Goal: Task Accomplishment & Management: Manage account settings

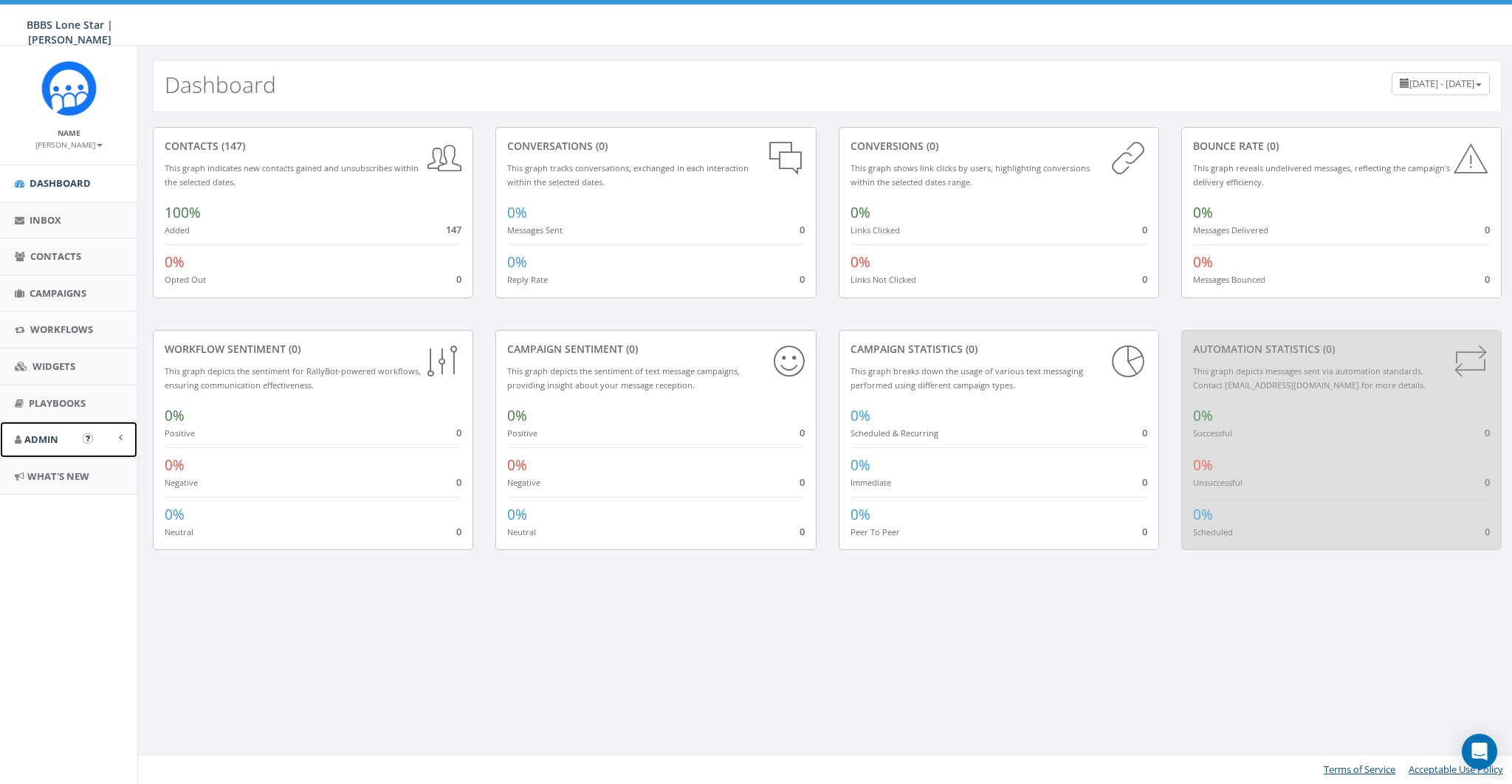
click at [43, 439] on span "Admin" at bounding box center [40, 439] width 34 height 13
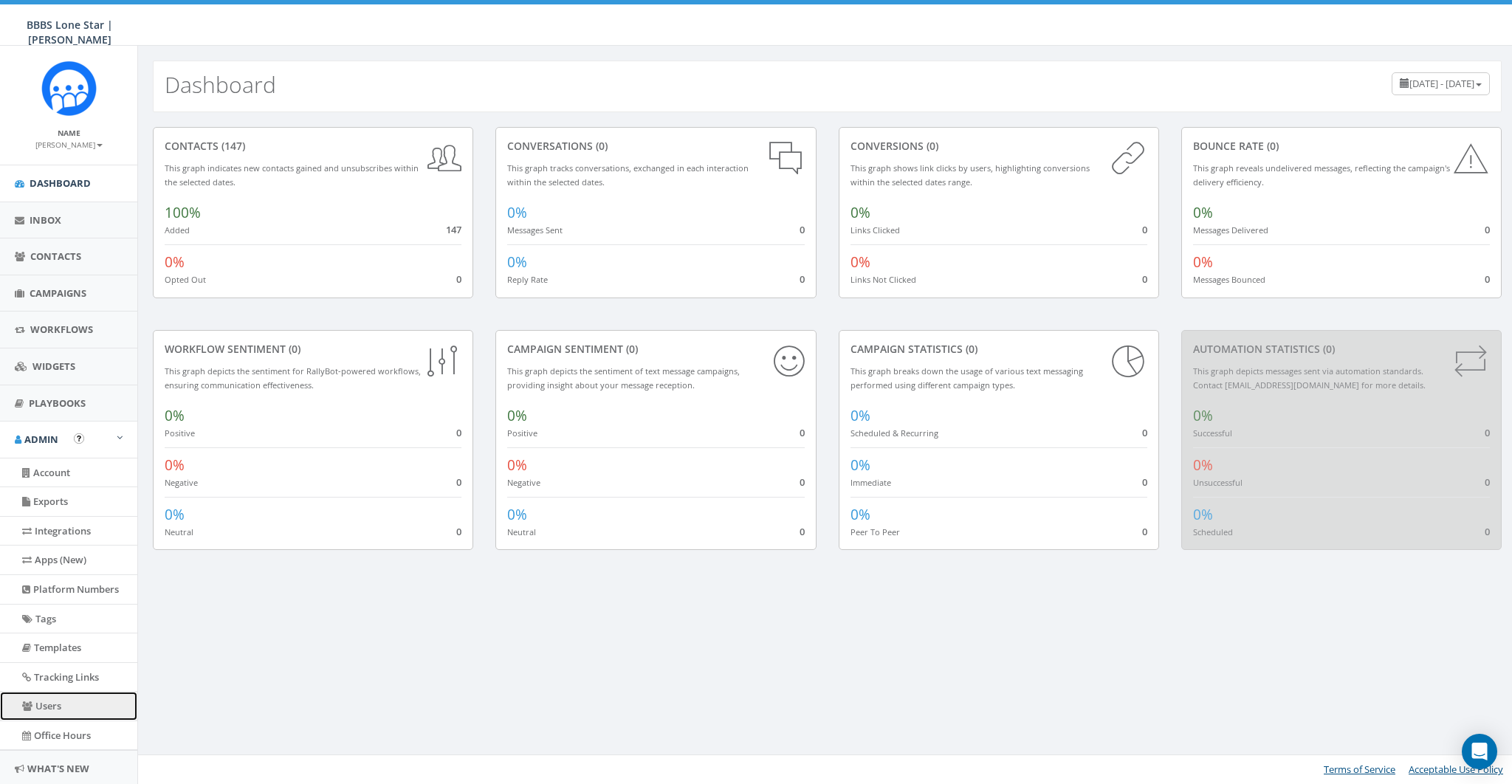
click at [47, 693] on link "Users" at bounding box center [68, 706] width 138 height 29
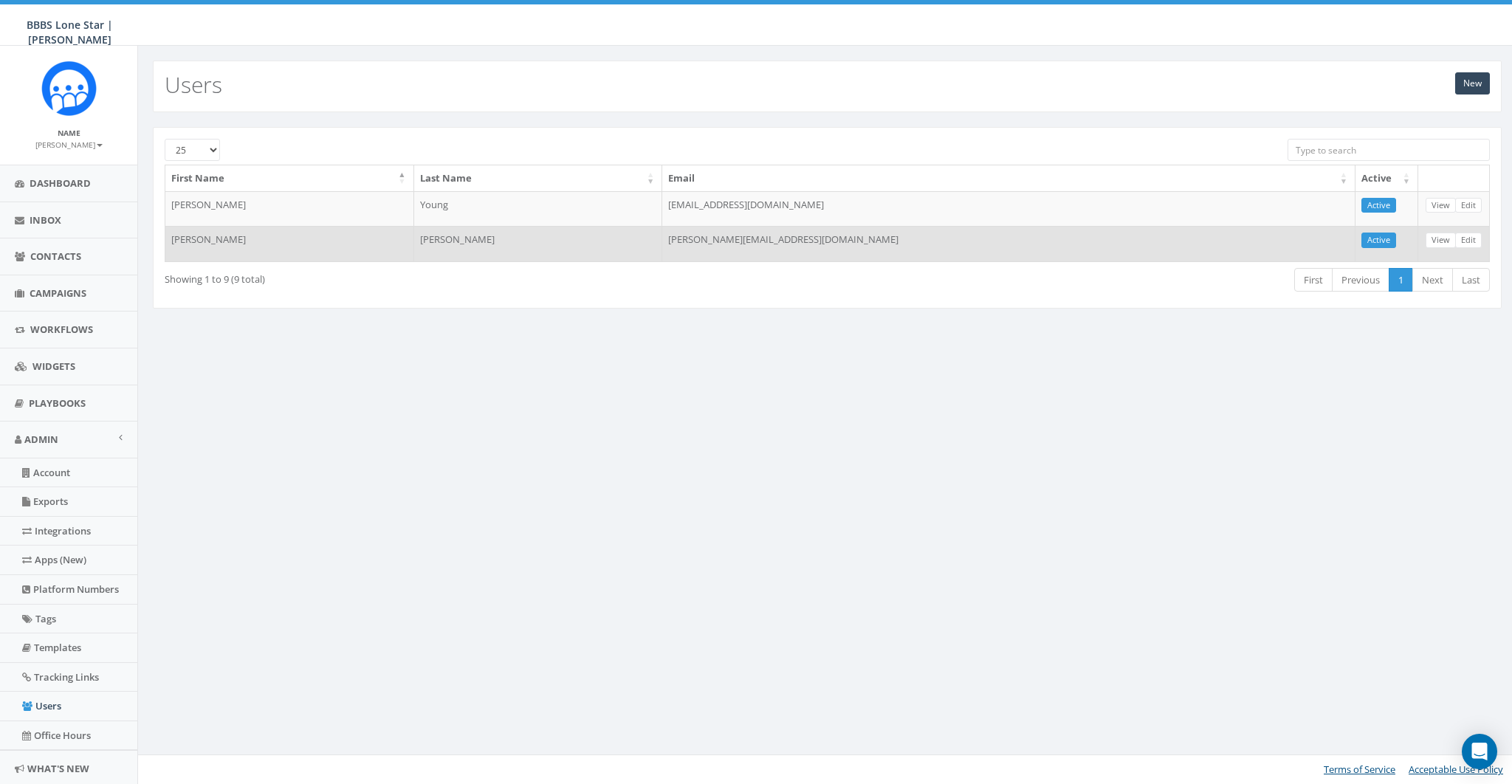
click at [832, 240] on td "[PERSON_NAME][EMAIL_ADDRESS][DOMAIN_NAME]" at bounding box center [1009, 243] width 694 height 36
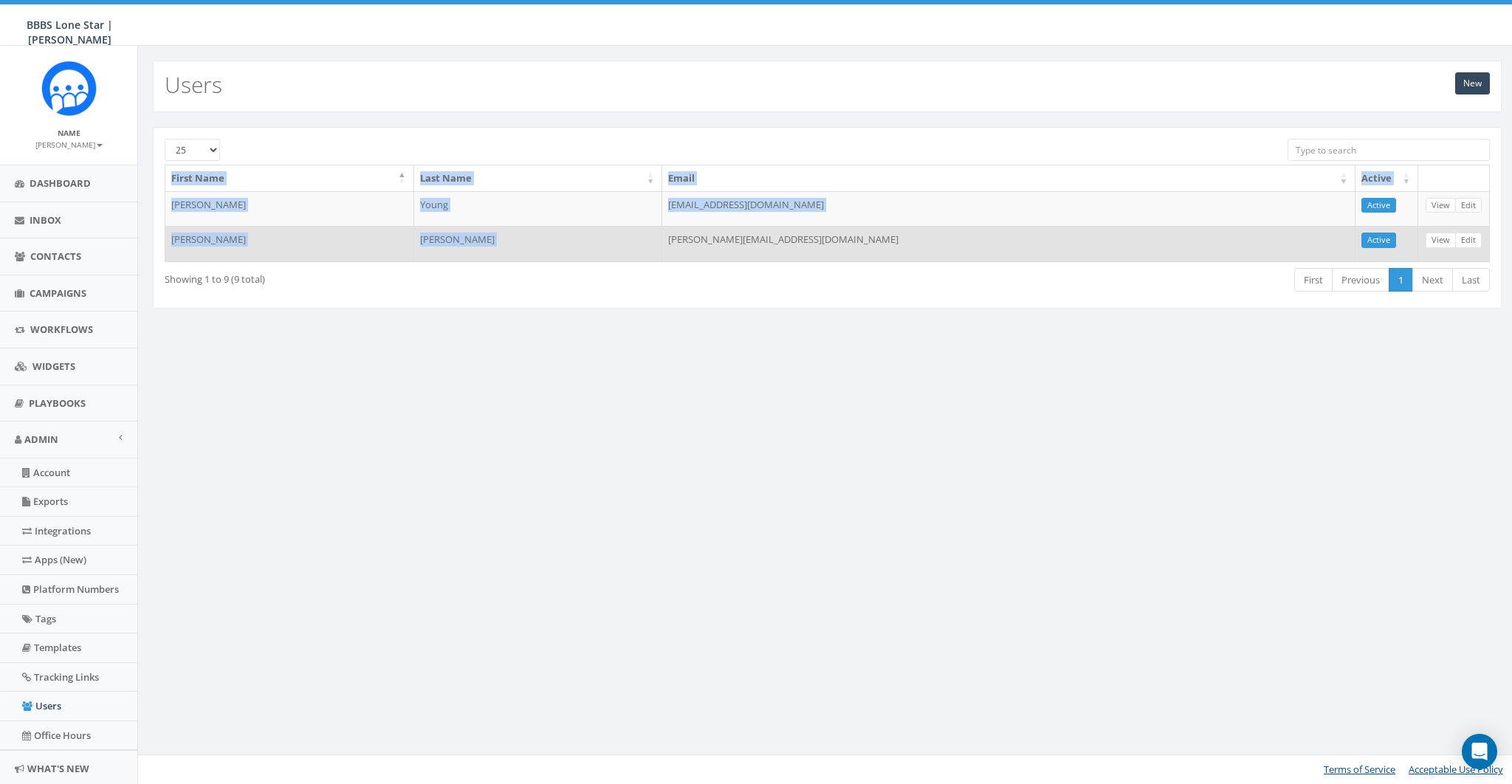
click at [832, 240] on td "[PERSON_NAME][EMAIL_ADDRESS][DOMAIN_NAME]" at bounding box center [1009, 243] width 694 height 36
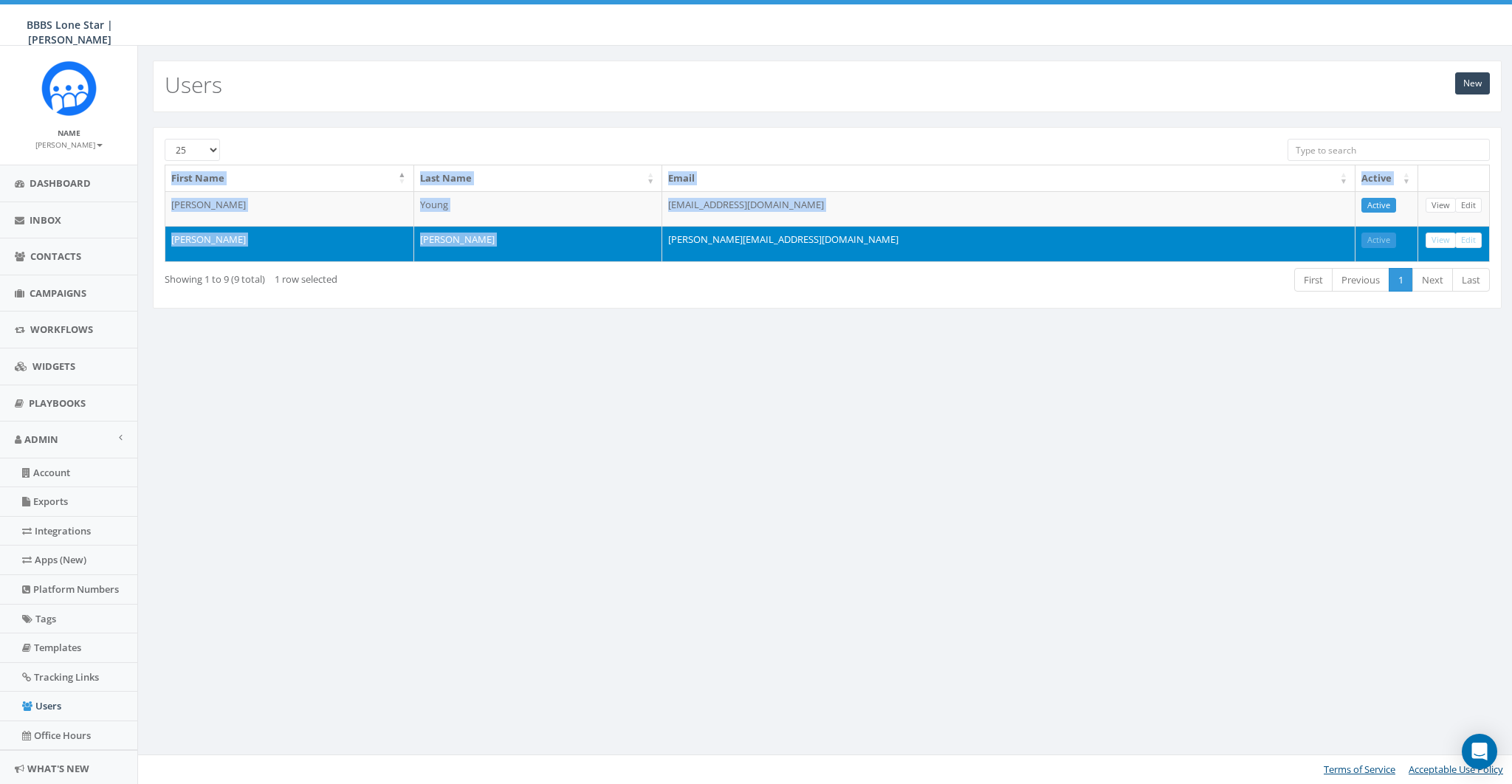
click at [72, 144] on small "[PERSON_NAME]" at bounding box center [69, 144] width 67 height 11
click at [59, 177] on link "Sign Out" at bounding box center [73, 185] width 117 height 18
